Goal: Task Accomplishment & Management: Manage account settings

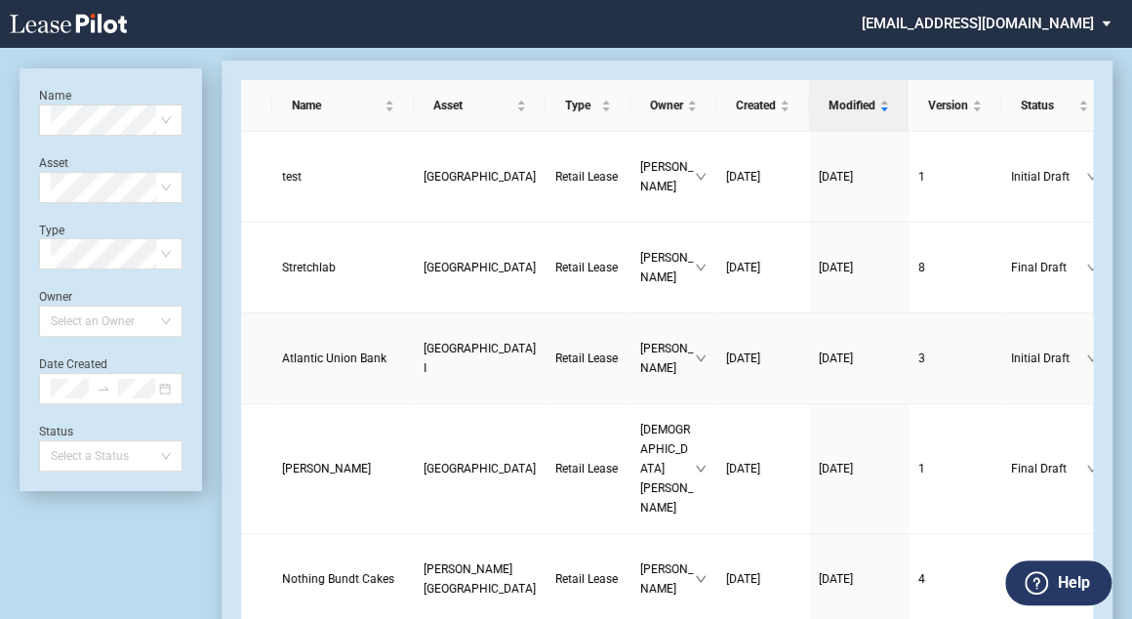
scroll to position [312, 0]
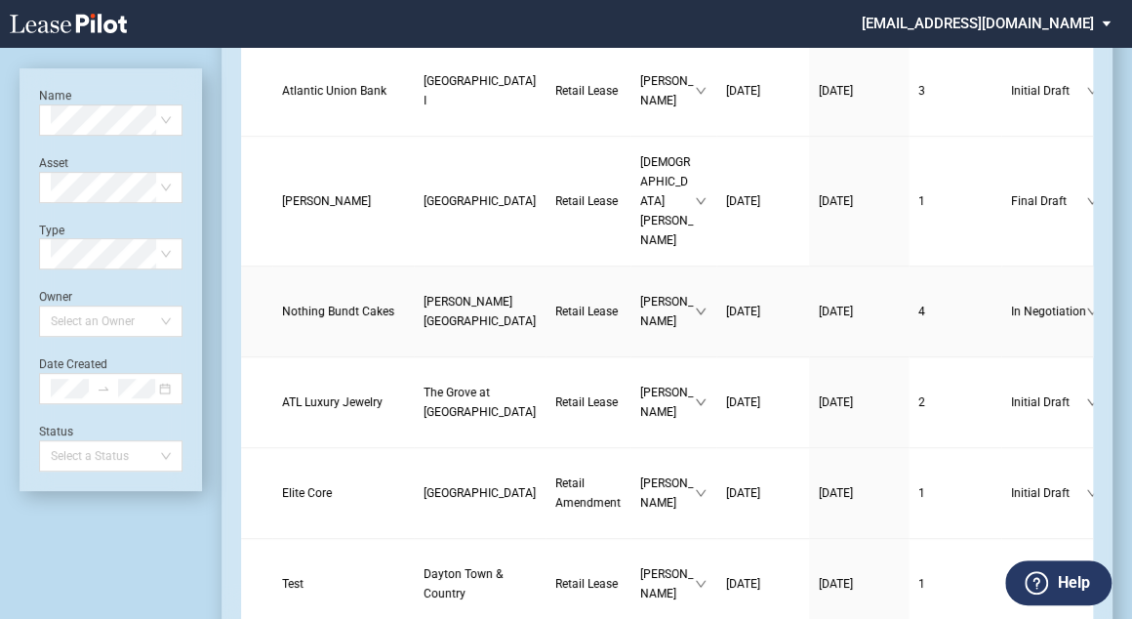
click at [304, 304] on span "Nothing Bundt Cakes" at bounding box center [338, 311] width 112 height 14
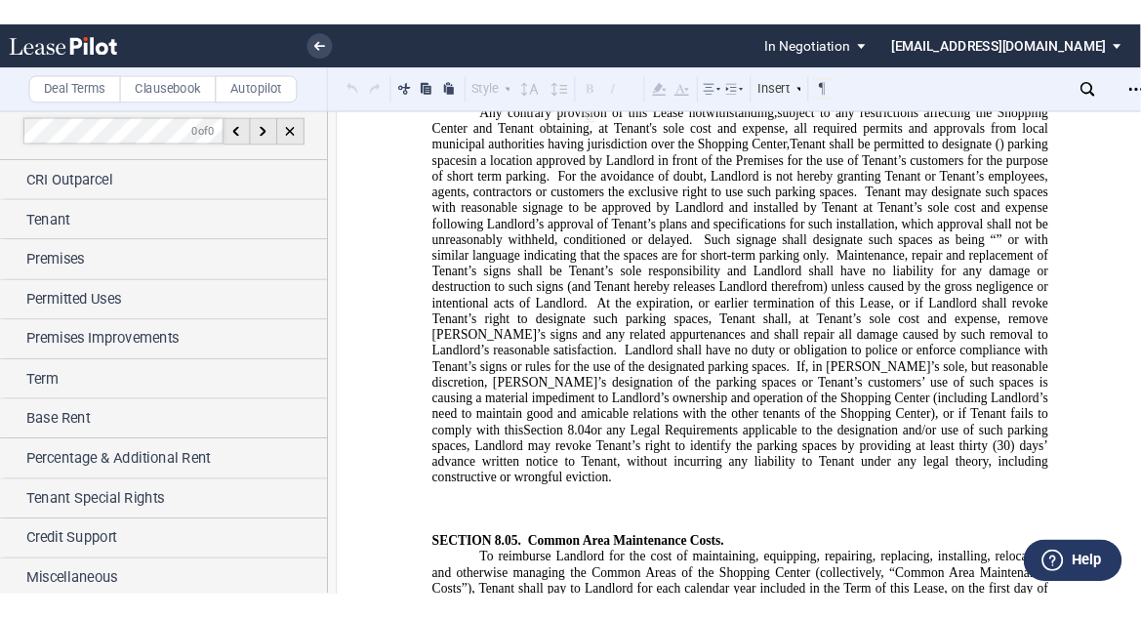
scroll to position [14675, 0]
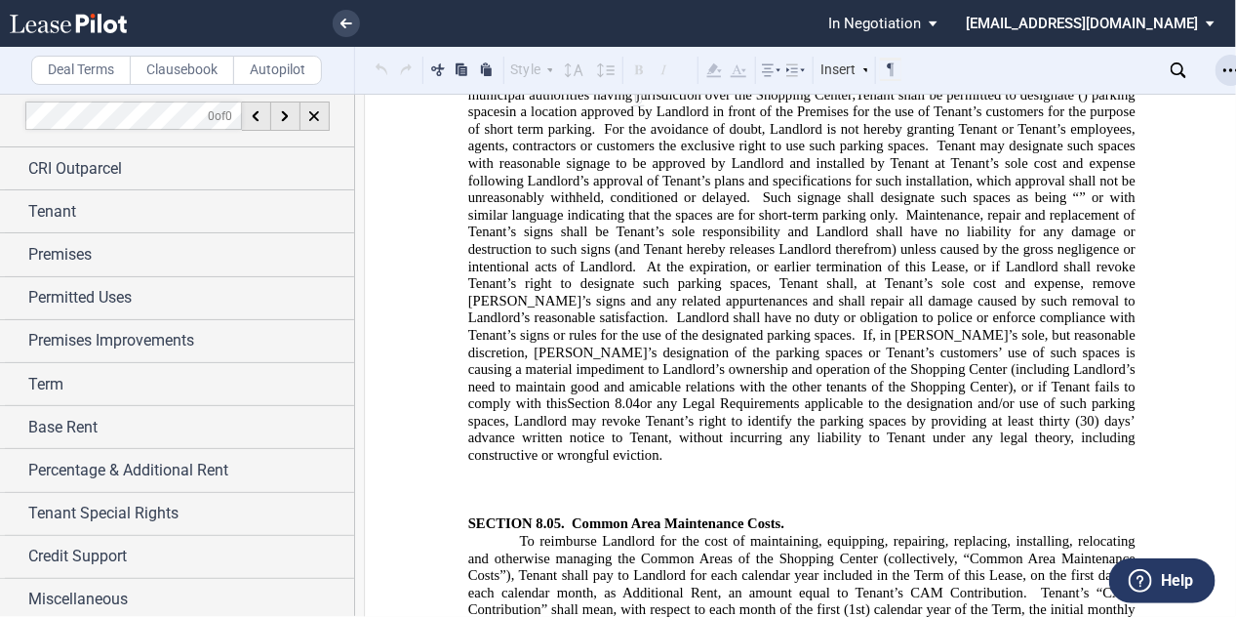
click at [1140, 70] on use "Open Lease options menu" at bounding box center [1232, 69] width 16 height 3
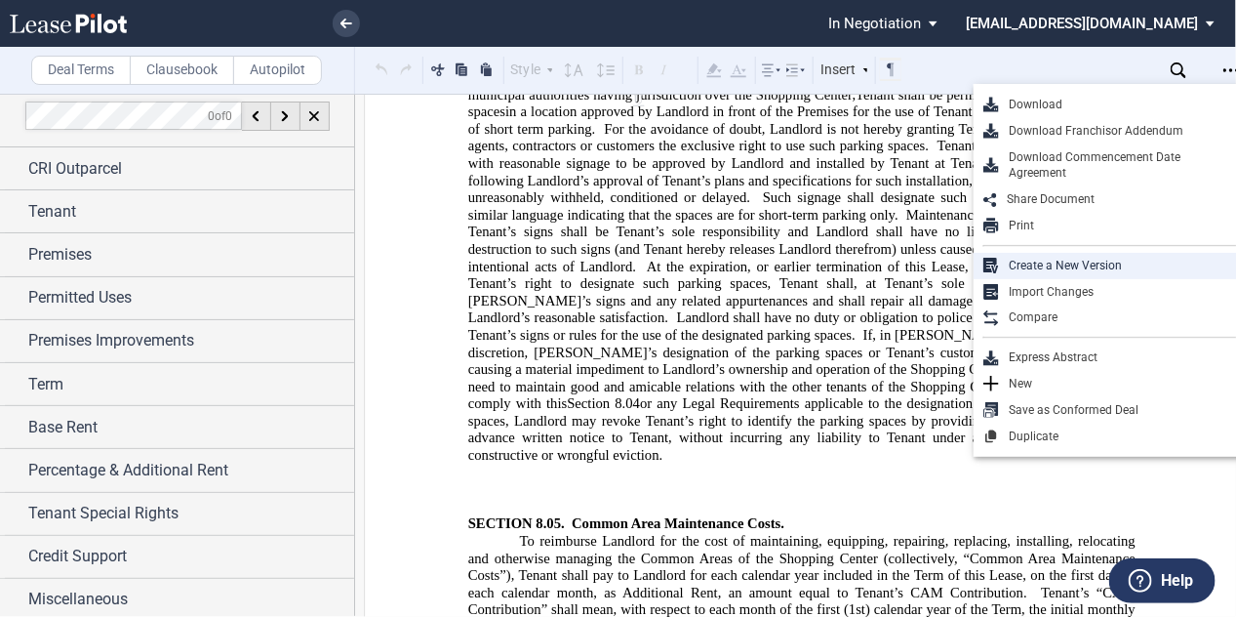
click at [1054, 263] on div "Create a New Version" at bounding box center [1118, 266] width 238 height 17
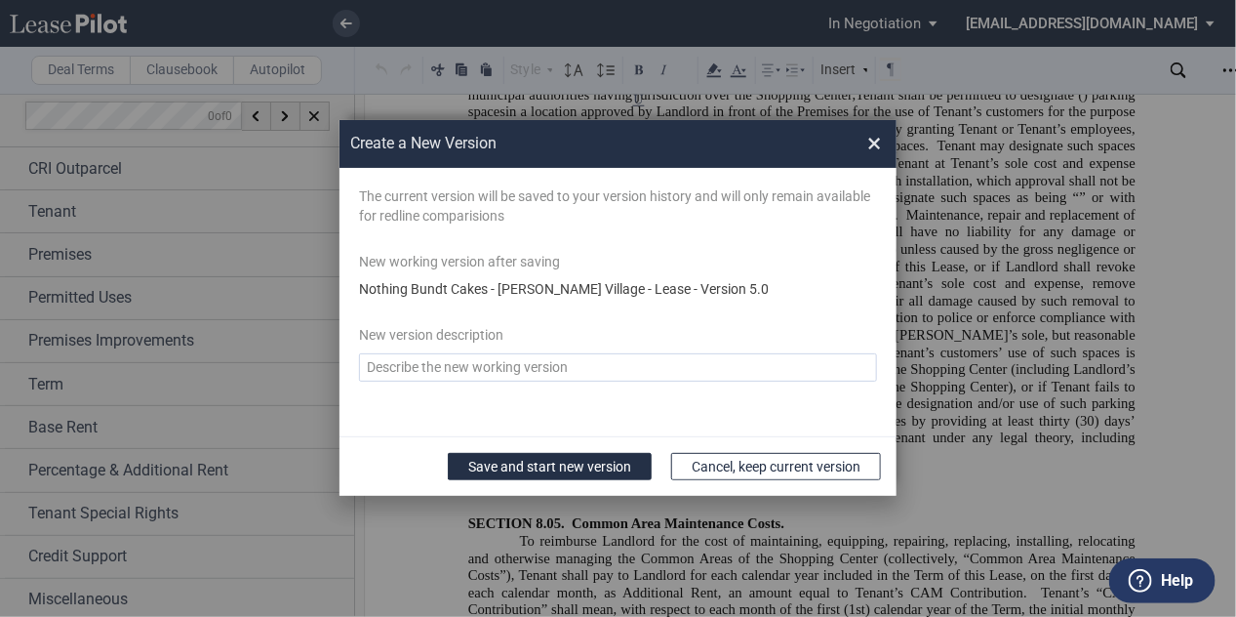
click at [426, 368] on textarea "Version Desc" at bounding box center [618, 367] width 518 height 28
type textarea "v. FINAL 8-15-2025"
click at [500, 462] on button "Save and start new version" at bounding box center [550, 466] width 204 height 27
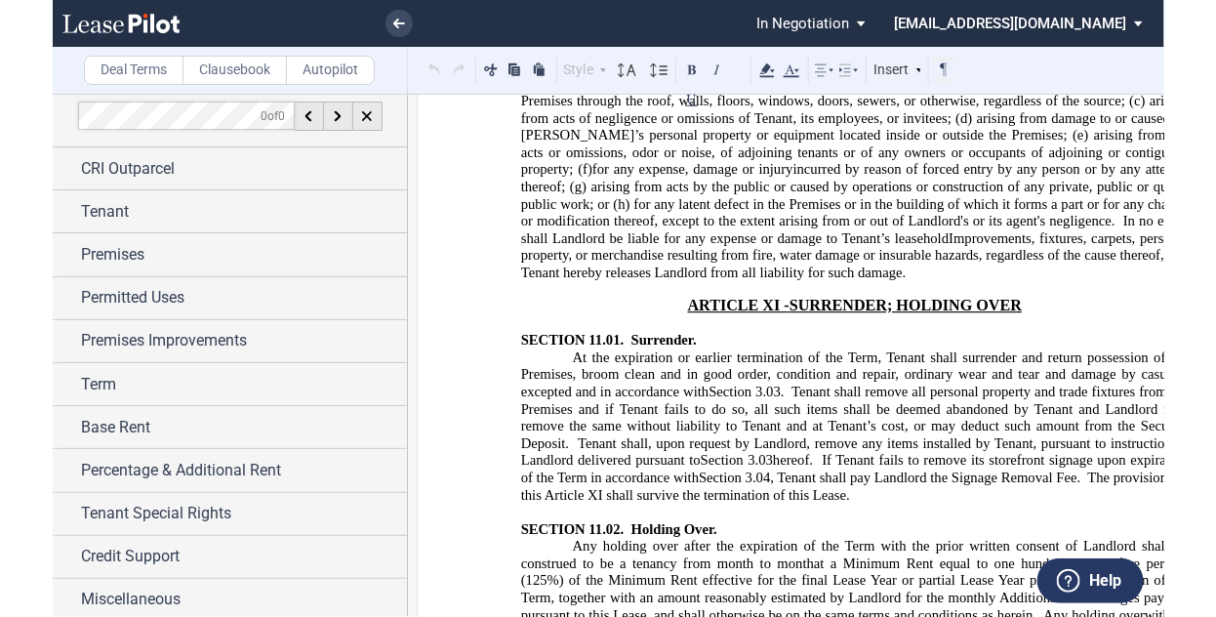
scroll to position [18265, 0]
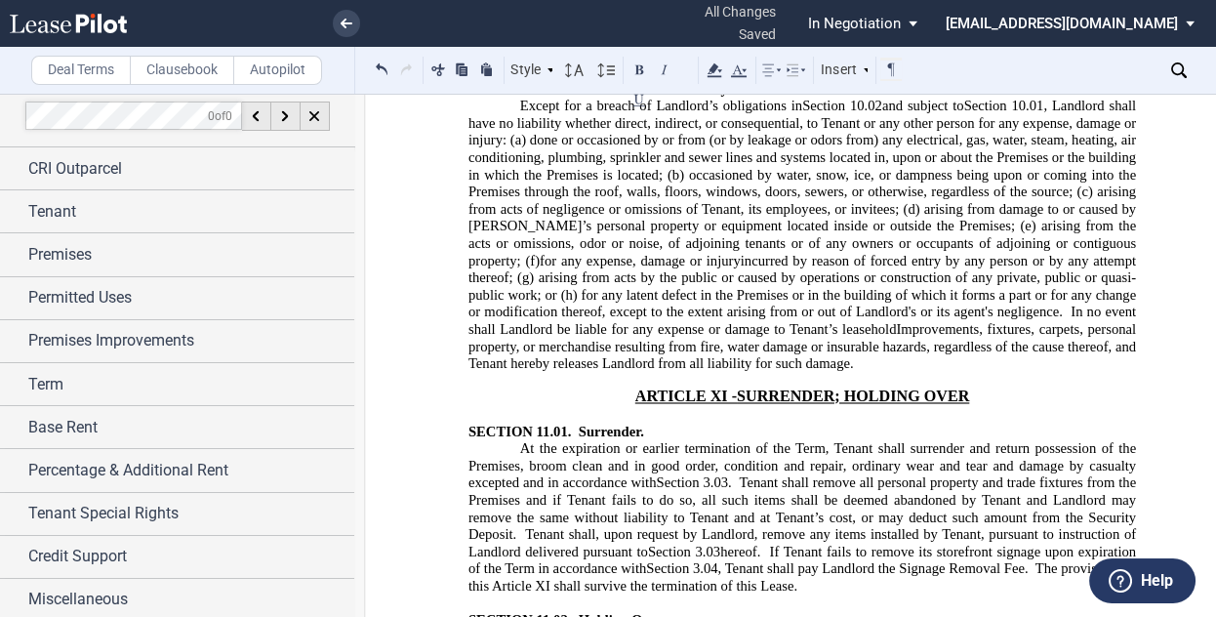
drag, startPoint x: 1064, startPoint y: 445, endPoint x: 1084, endPoint y: 446, distance: 20.5
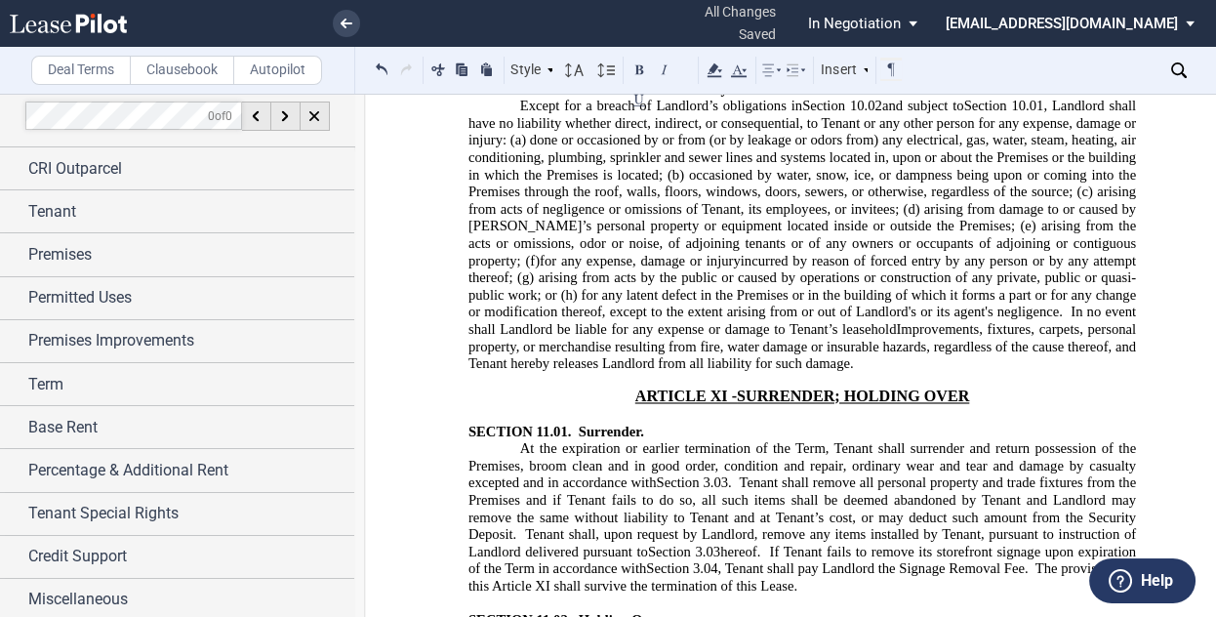
drag, startPoint x: 1100, startPoint y: 385, endPoint x: 1130, endPoint y: 372, distance: 33.2
drag, startPoint x: 465, startPoint y: 420, endPoint x: 816, endPoint y: 422, distance: 350.3
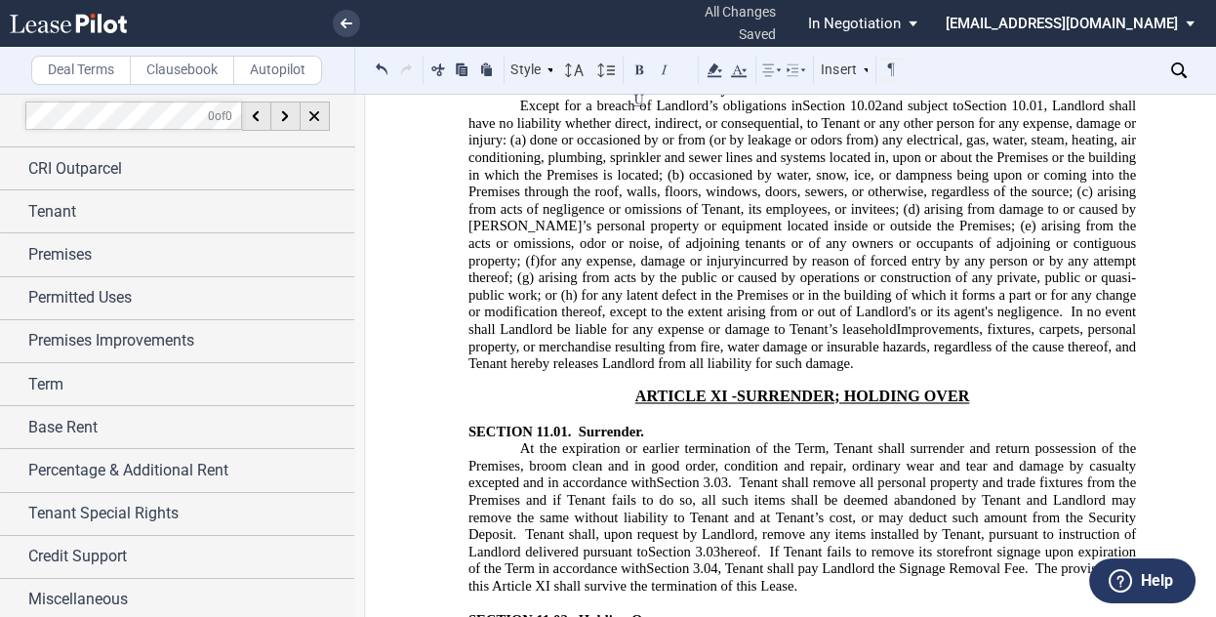
drag, startPoint x: 881, startPoint y: 360, endPoint x: 1137, endPoint y: 458, distance: 273.6
drag, startPoint x: 972, startPoint y: 410, endPoint x: 720, endPoint y: 526, distance: 277.2
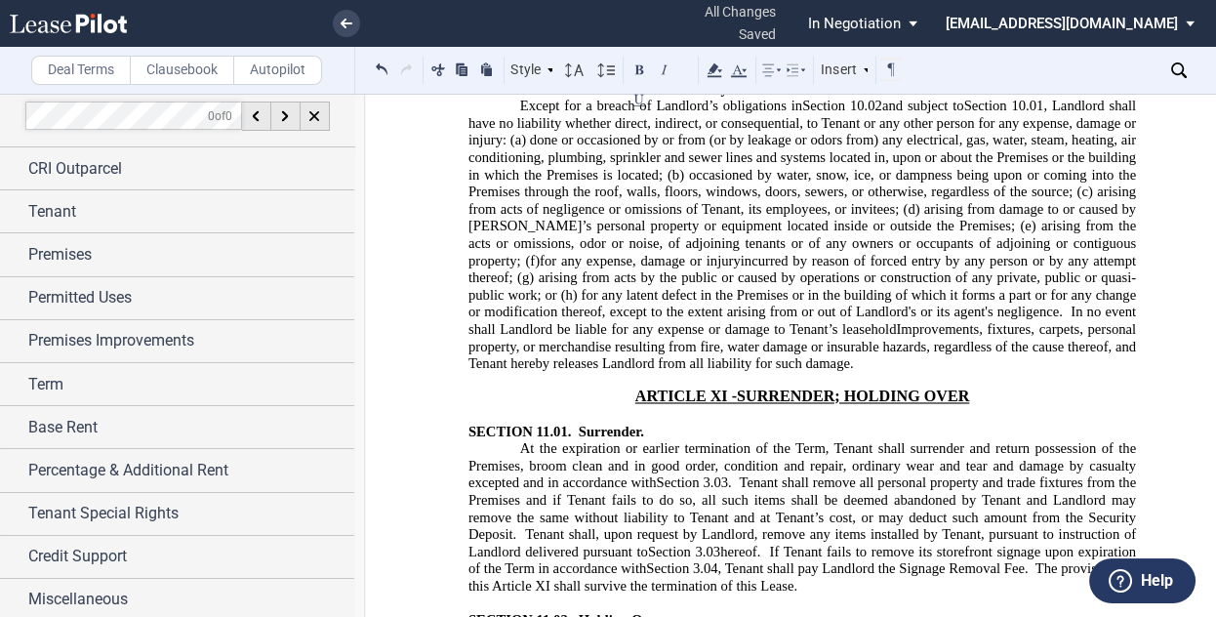
drag, startPoint x: 881, startPoint y: 365, endPoint x: 983, endPoint y: 479, distance: 152.7
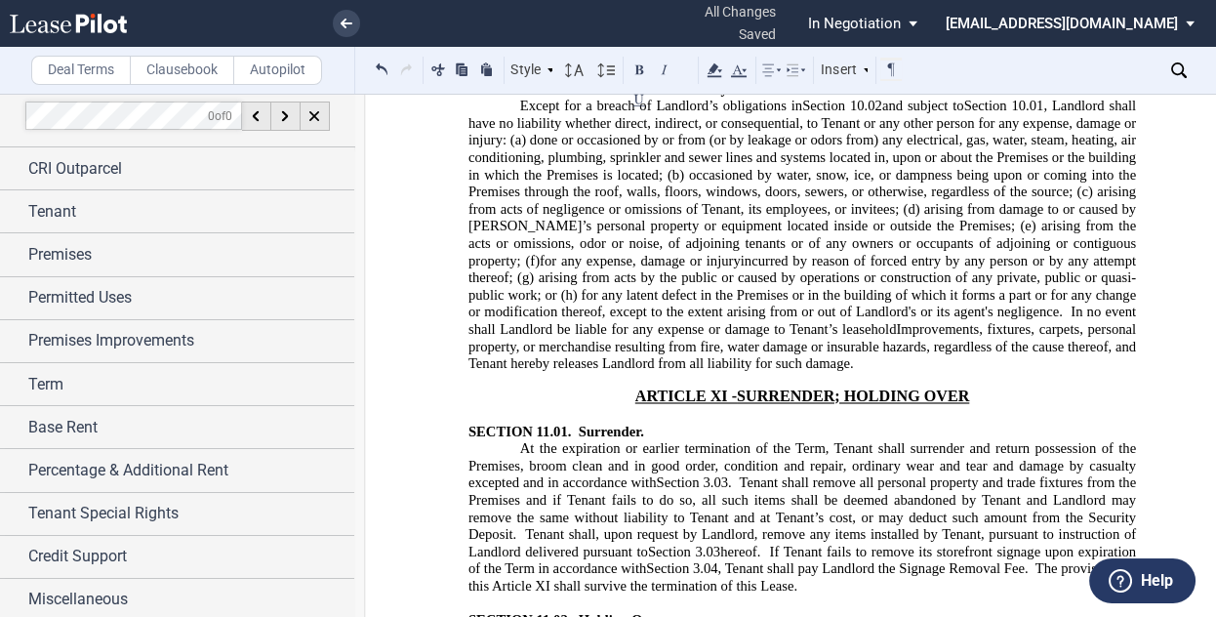
copy span "Notwithstanding the foregoing, Tenant may assign this Lease to a successor to T…"
click at [349, 20] on icon at bounding box center [347, 24] width 12 height 10
